Goal: Task Accomplishment & Management: Use online tool/utility

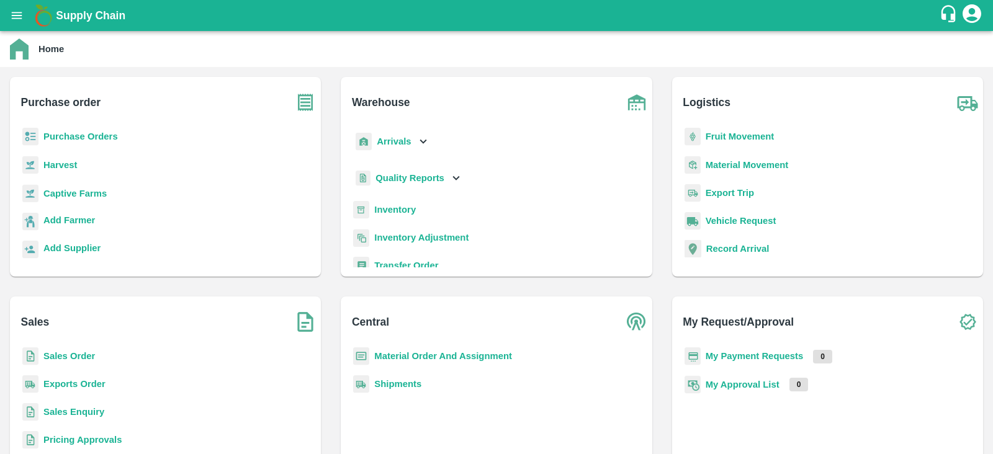
click at [89, 135] on b "Purchase Orders" at bounding box center [80, 137] width 74 height 10
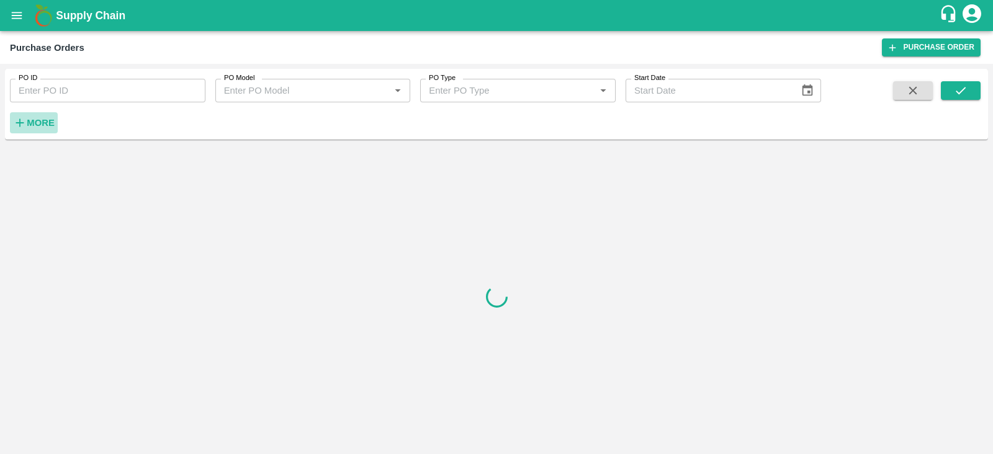
click at [45, 116] on h6 "More" at bounding box center [41, 123] width 28 height 16
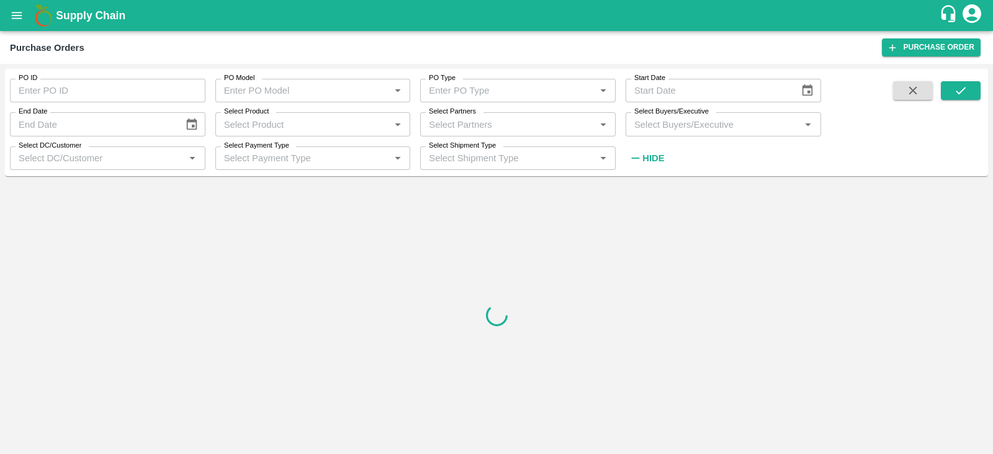
click at [684, 130] on input "Select Buyers/Executive" at bounding box center [712, 124] width 167 height 16
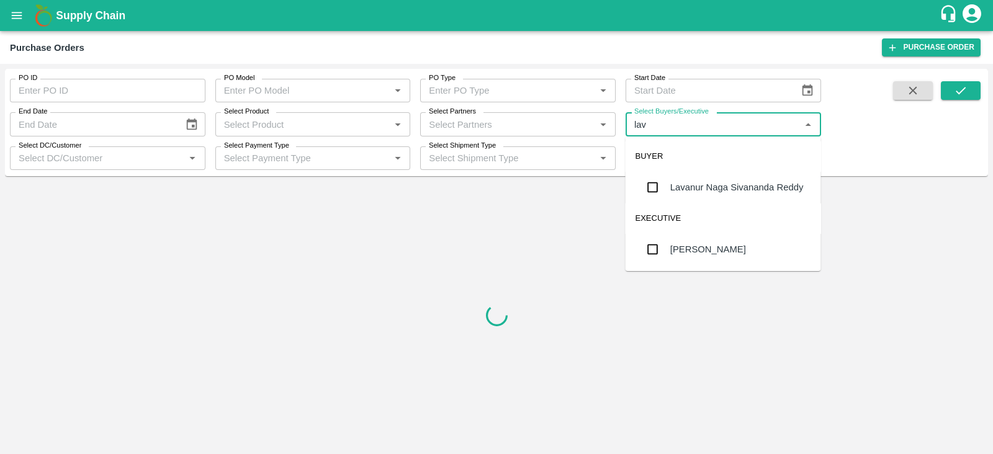
type input "lava"
click at [653, 174] on div "Lavanur Naga Sivananda Reddy" at bounding box center [722, 187] width 195 height 32
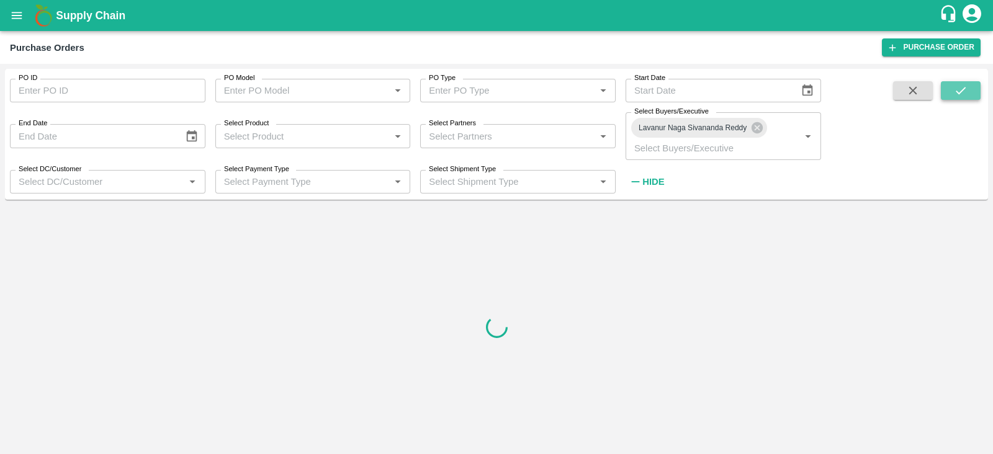
click at [959, 88] on icon "submit" at bounding box center [960, 91] width 14 height 14
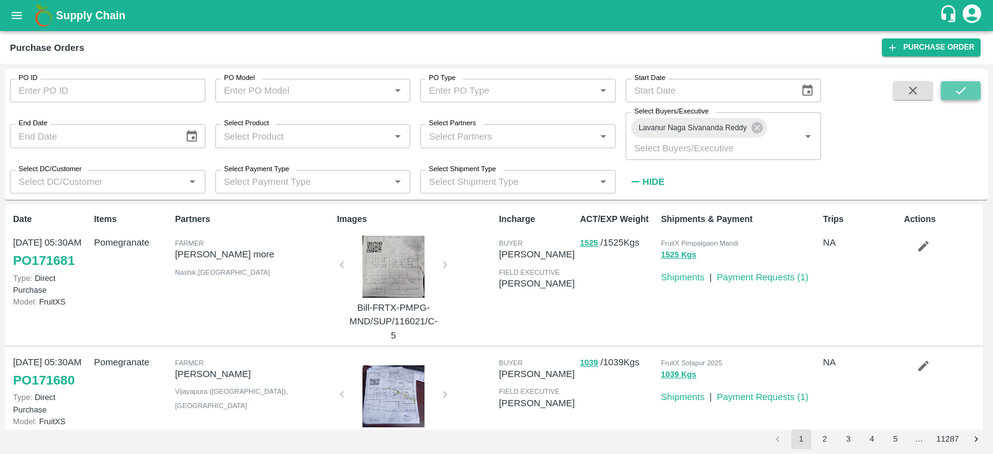
click at [952, 94] on button "submit" at bounding box center [960, 90] width 40 height 19
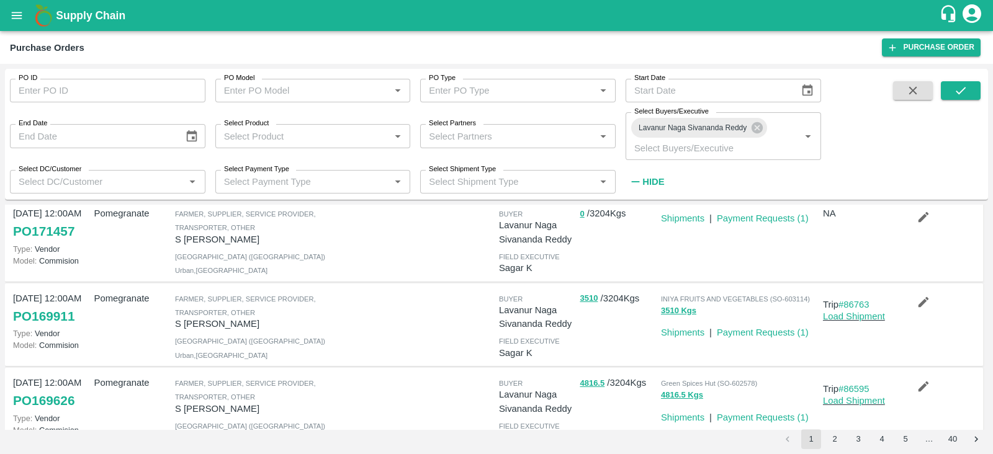
scroll to position [30, 0]
click at [751, 133] on icon at bounding box center [757, 128] width 14 height 14
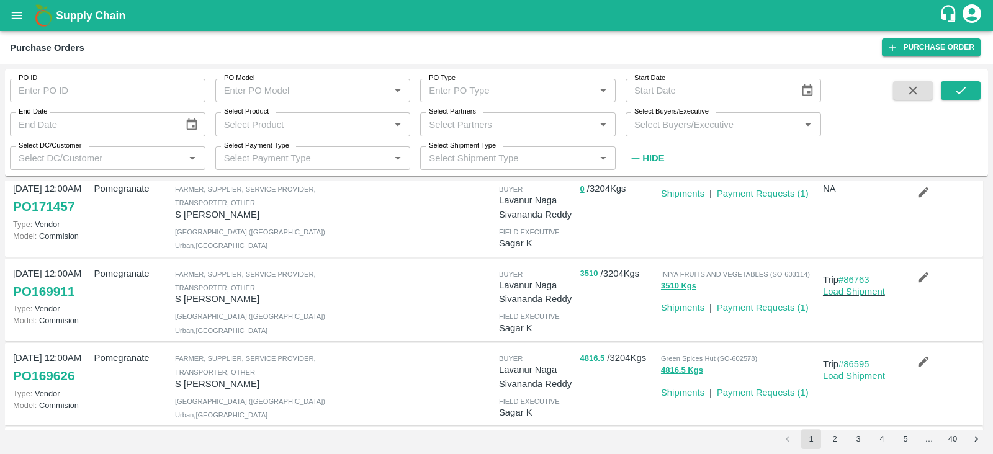
click at [740, 132] on div "Select Buyers/Executive   *" at bounding box center [722, 124] width 195 height 24
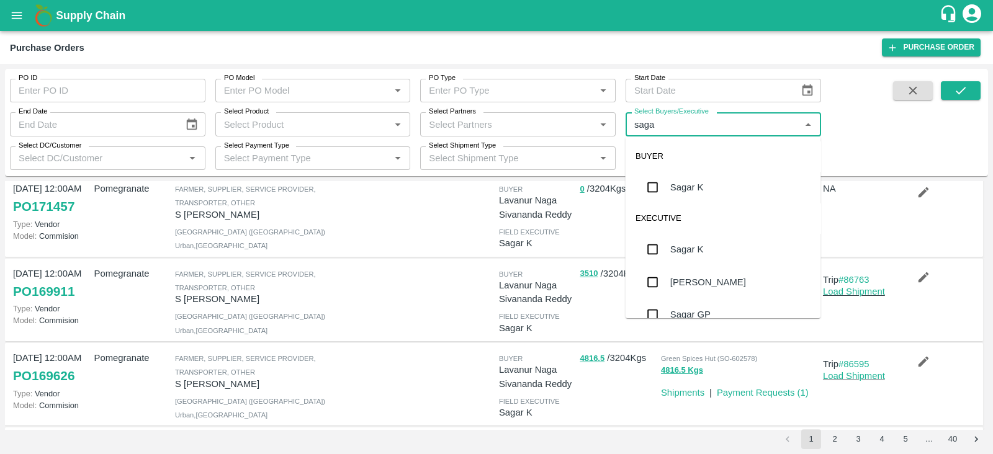
type input "sagar"
click at [646, 182] on input "checkbox" at bounding box center [652, 187] width 25 height 25
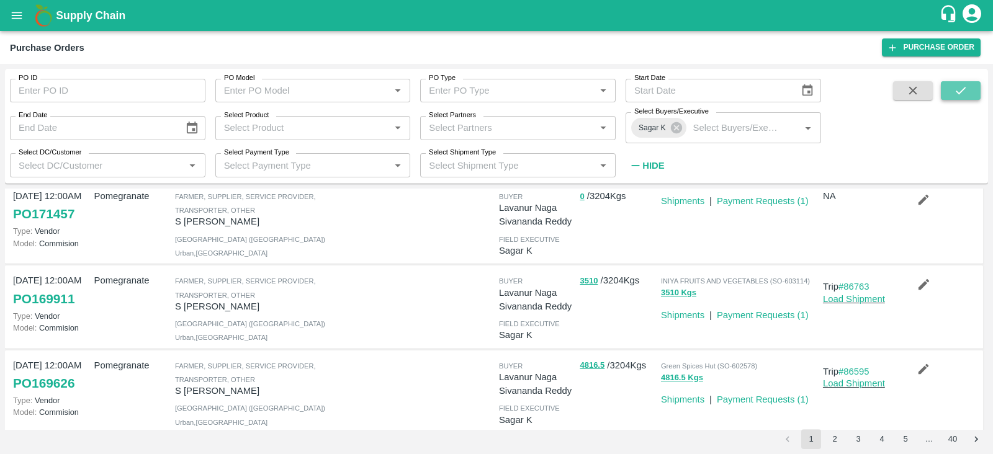
click at [953, 94] on icon "submit" at bounding box center [960, 91] width 14 height 14
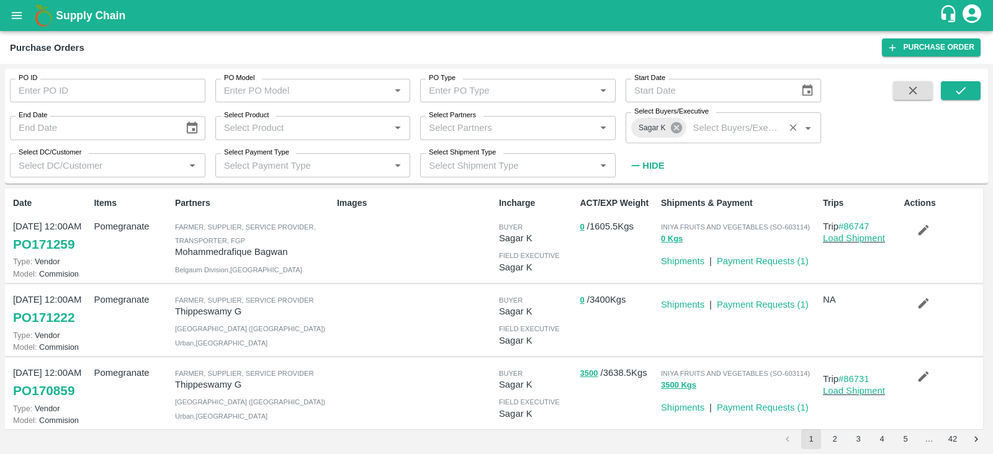
click at [679, 123] on icon at bounding box center [676, 128] width 14 height 14
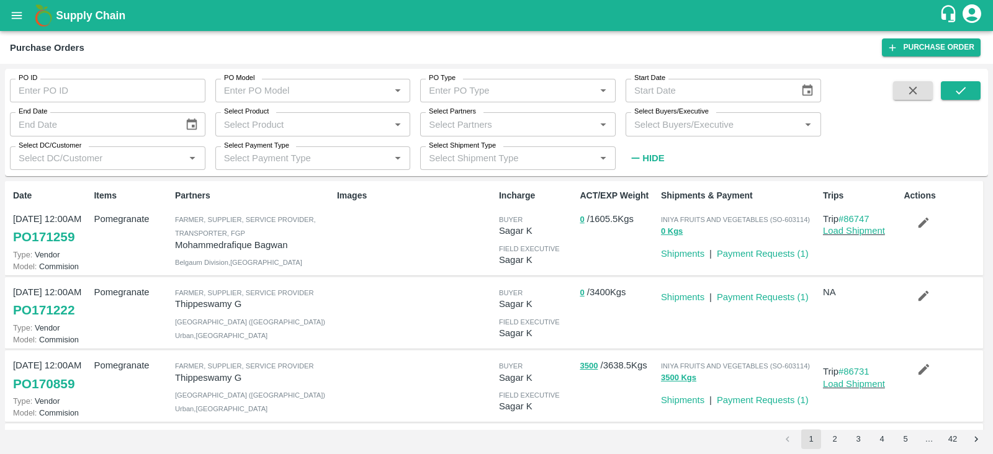
click at [675, 123] on input "Select Buyers/Executive" at bounding box center [712, 124] width 167 height 16
type input "Gane"
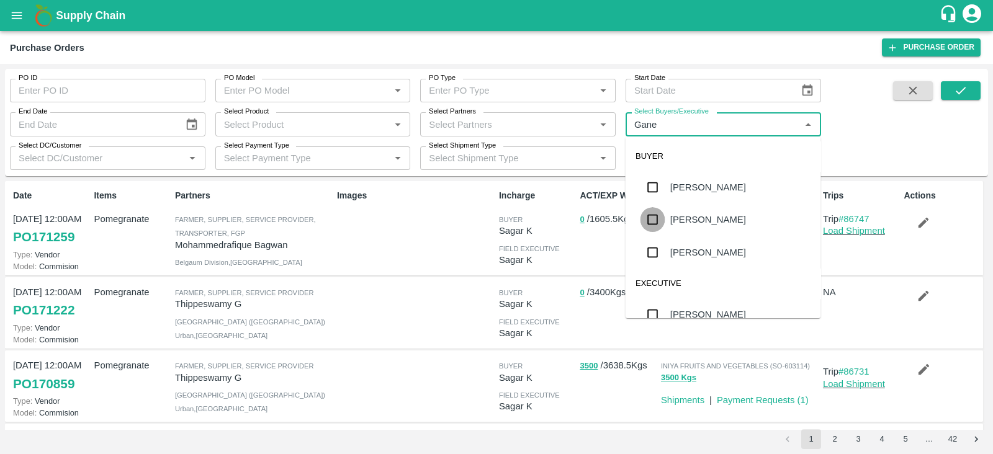
click at [651, 218] on input "checkbox" at bounding box center [652, 219] width 25 height 25
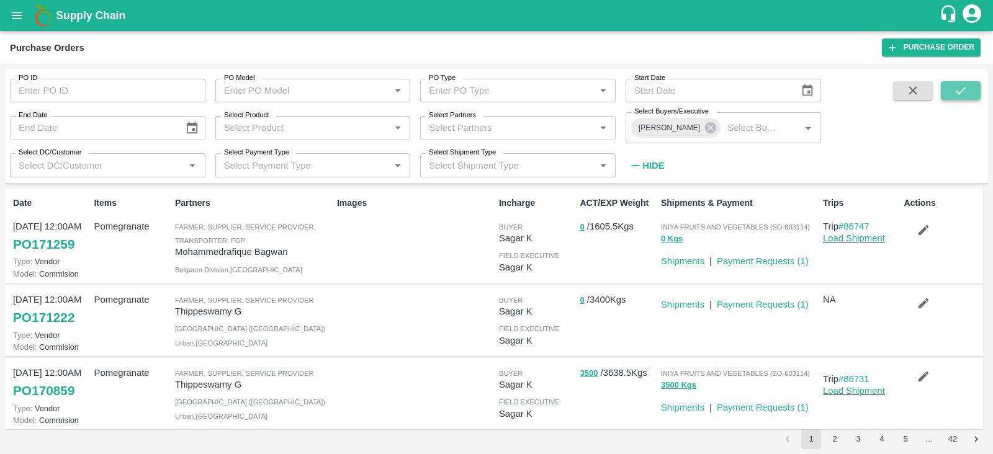
click at [944, 87] on button "submit" at bounding box center [960, 90] width 40 height 19
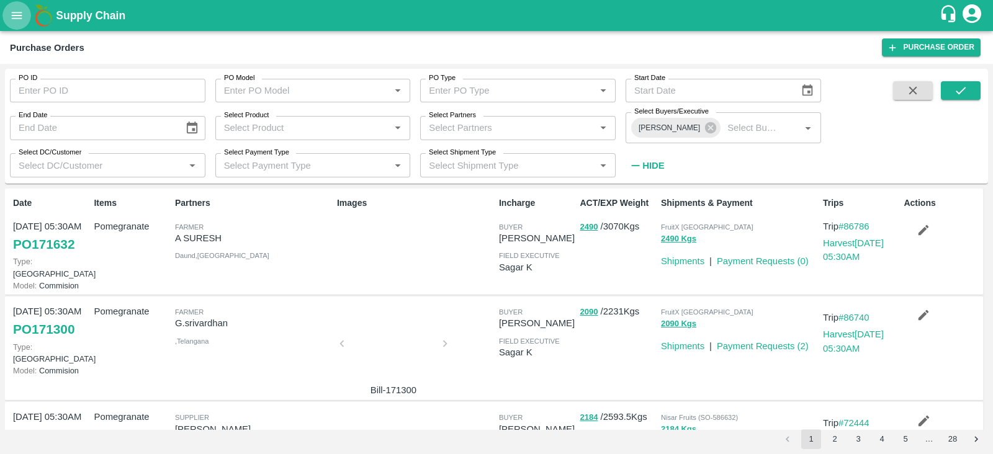
click at [20, 11] on icon "open drawer" at bounding box center [17, 16] width 14 height 14
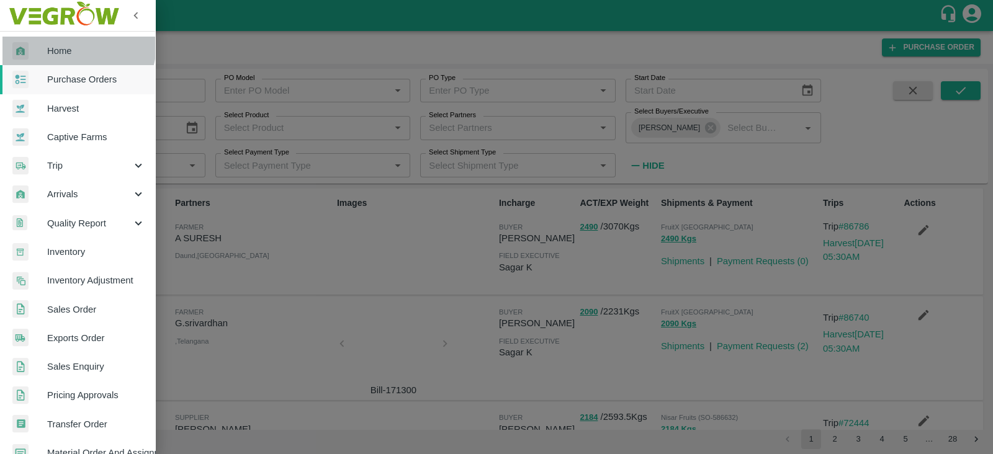
click at [73, 45] on span "Home" at bounding box center [96, 51] width 98 height 14
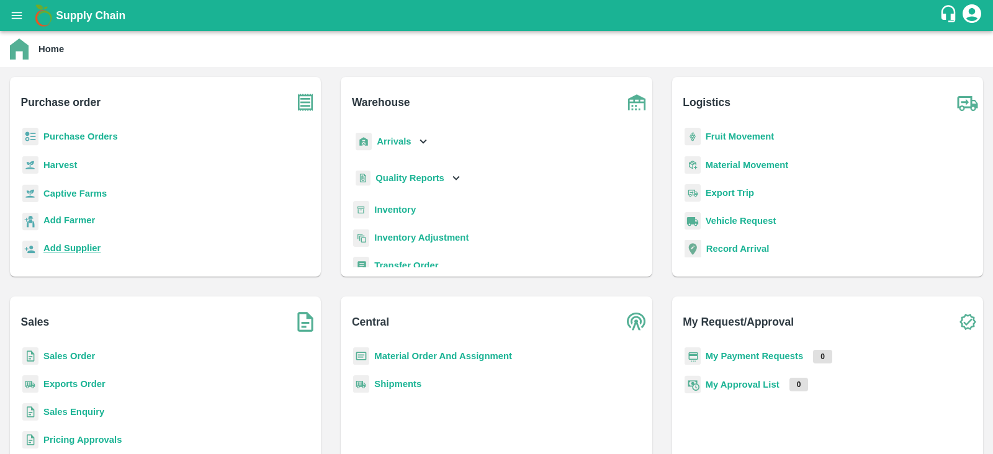
click at [66, 247] on b "Add Supplier" at bounding box center [71, 248] width 57 height 10
